Goal: Find specific page/section: Find specific page/section

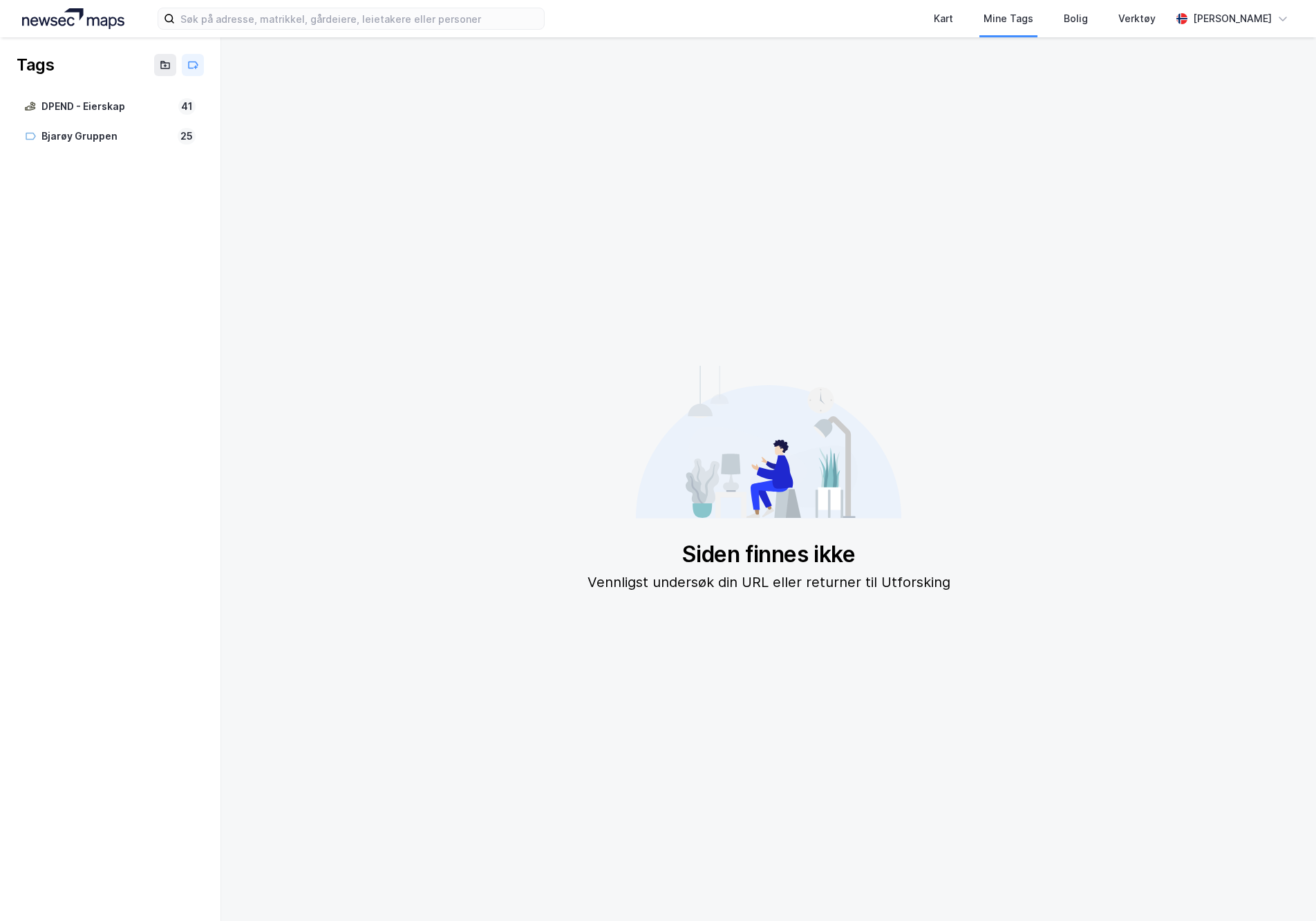
click at [79, 18] on img at bounding box center [73, 18] width 102 height 21
